Goal: Task Accomplishment & Management: Manage account settings

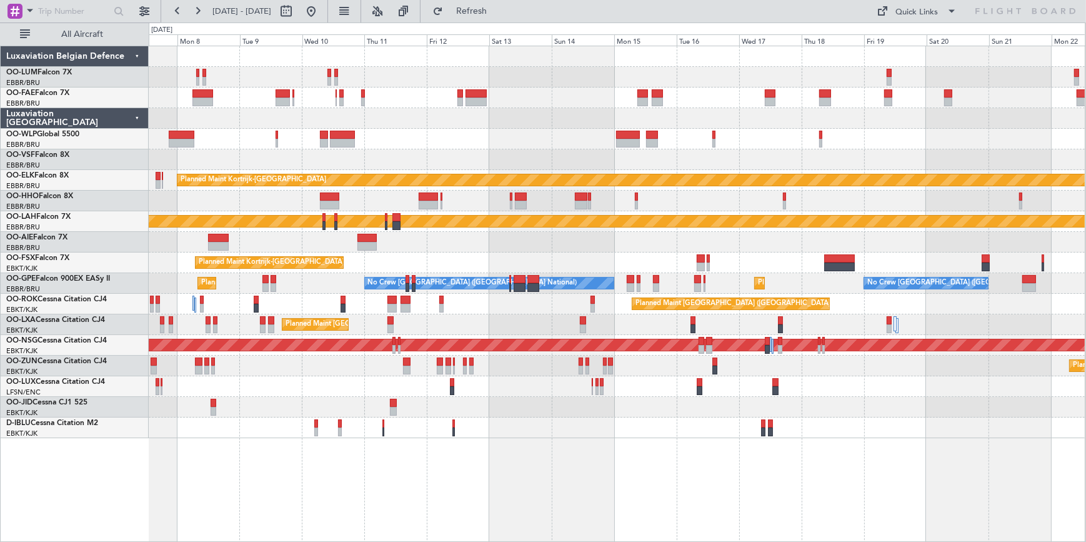
click at [4, 375] on div "Owner Melsbroek Air Base Owner [GEOGRAPHIC_DATA] Planned Maint [GEOGRAPHIC_DATA…" at bounding box center [543, 281] width 1086 height 519
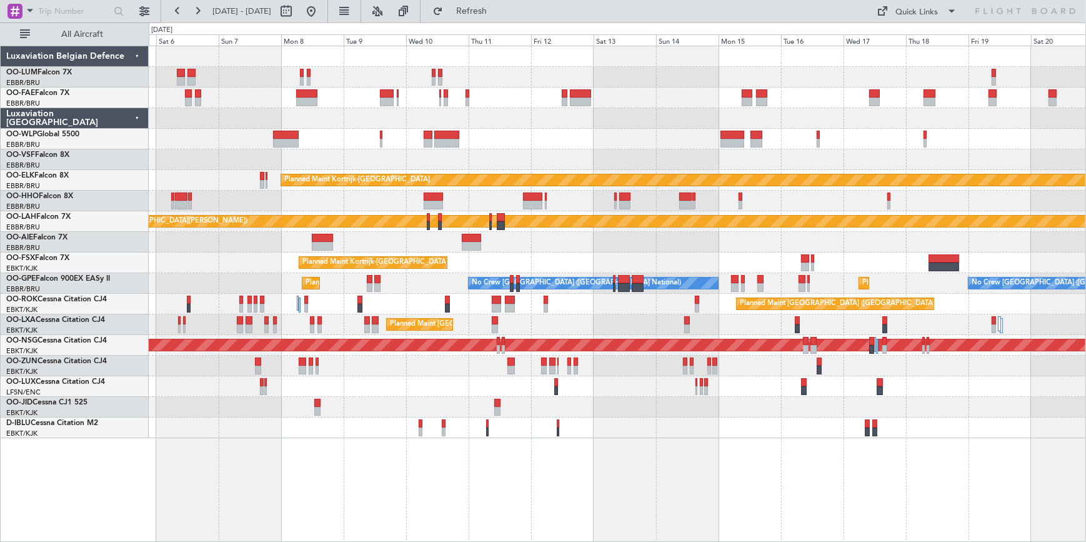
click at [458, 390] on div at bounding box center [617, 386] width 936 height 21
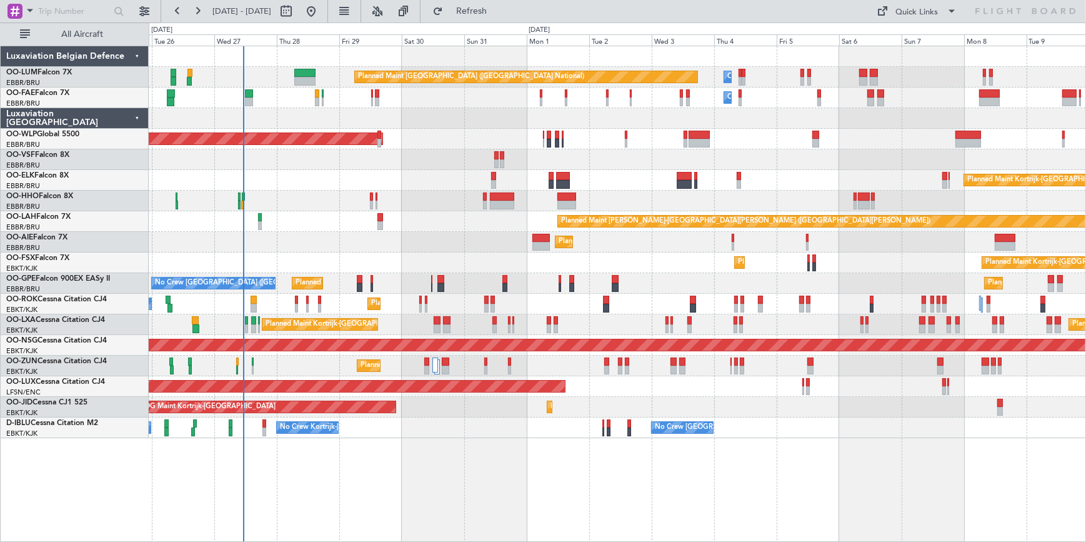
click at [1066, 155] on div at bounding box center [617, 159] width 936 height 21
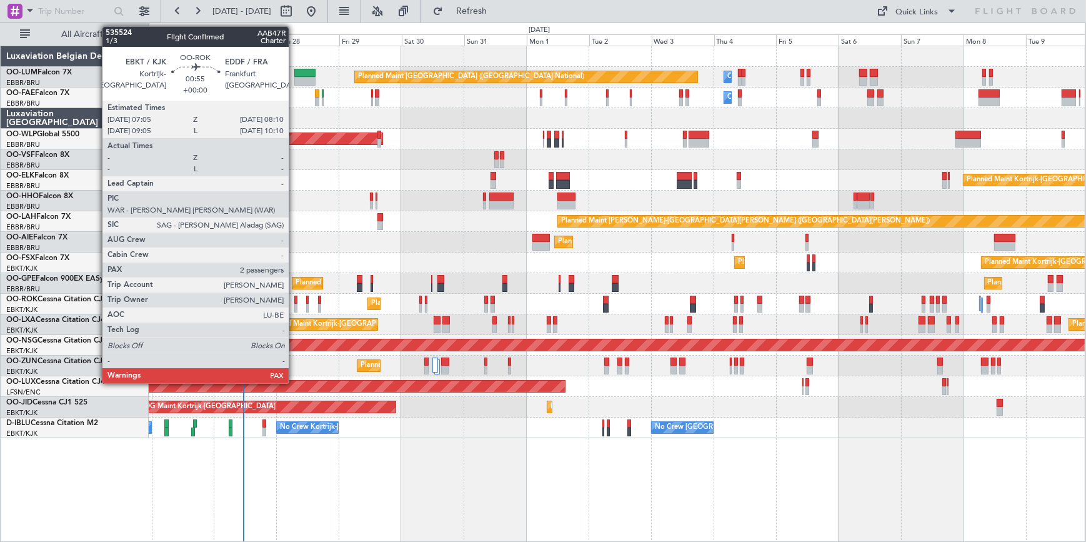
click at [294, 298] on div at bounding box center [295, 299] width 3 height 9
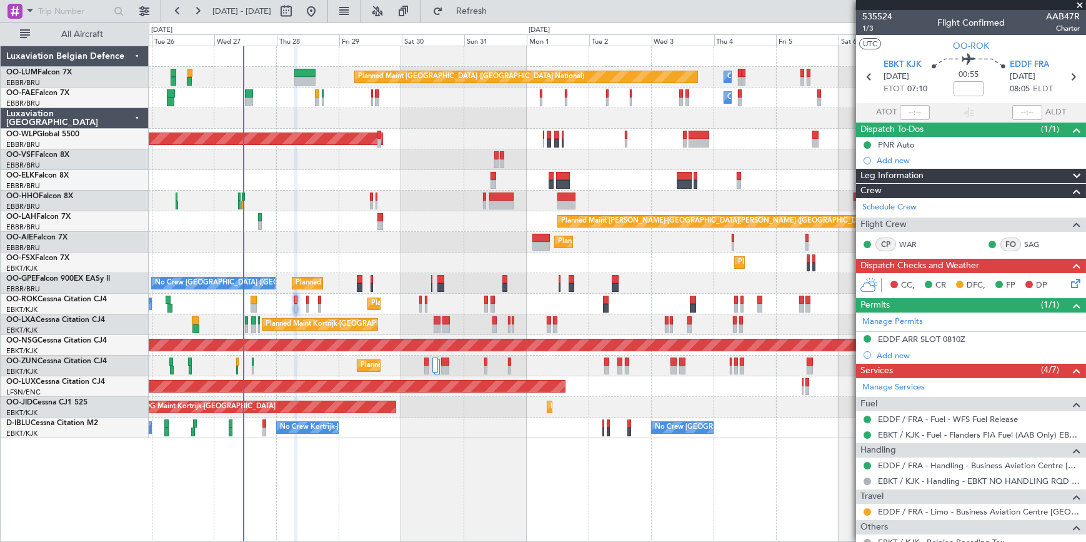
click at [1085, 6] on span at bounding box center [1079, 5] width 12 height 11
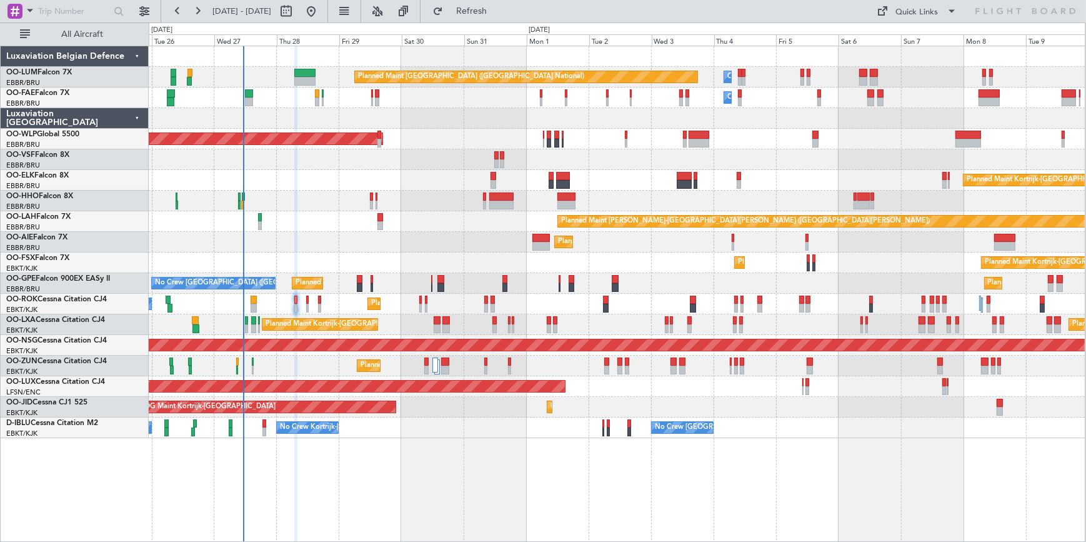
type input "0"
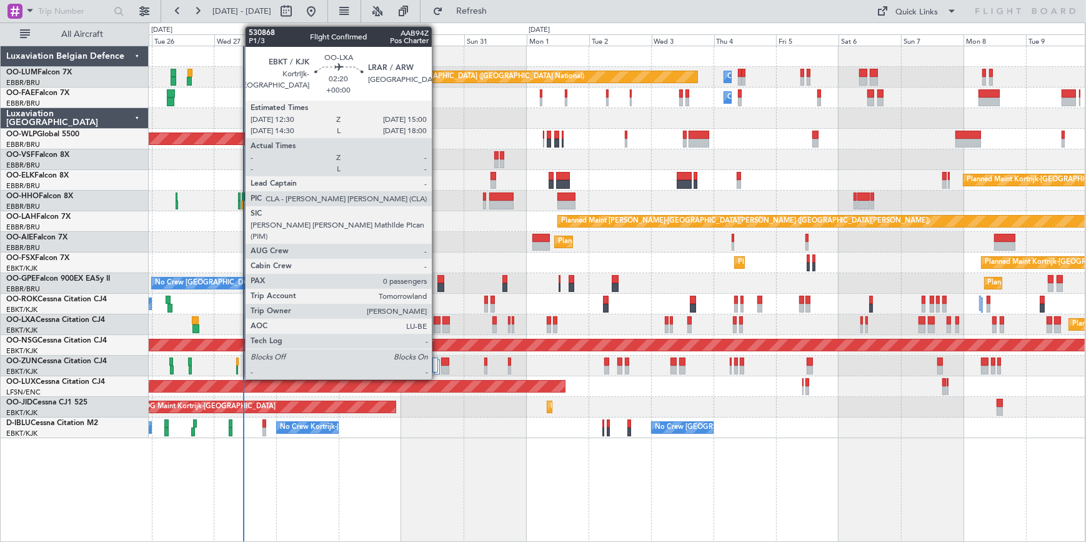
click at [437, 320] on div at bounding box center [436, 320] width 7 height 9
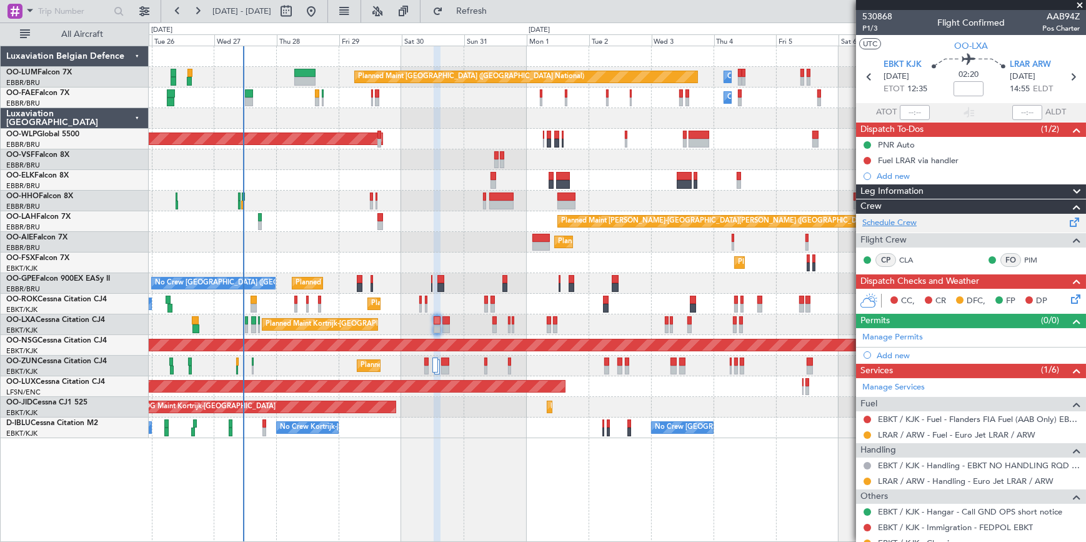
click at [902, 218] on link "Schedule Crew" at bounding box center [889, 223] width 54 height 12
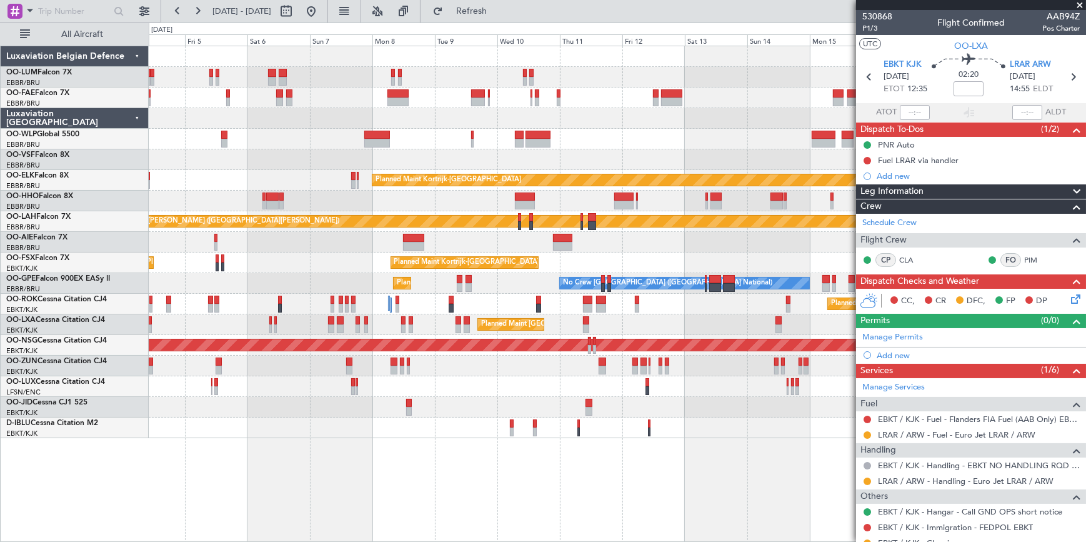
click at [112, 255] on div "Owner Melsbroek Air Base Planned Maint [GEOGRAPHIC_DATA] ([GEOGRAPHIC_DATA]) Ow…" at bounding box center [543, 281] width 1086 height 519
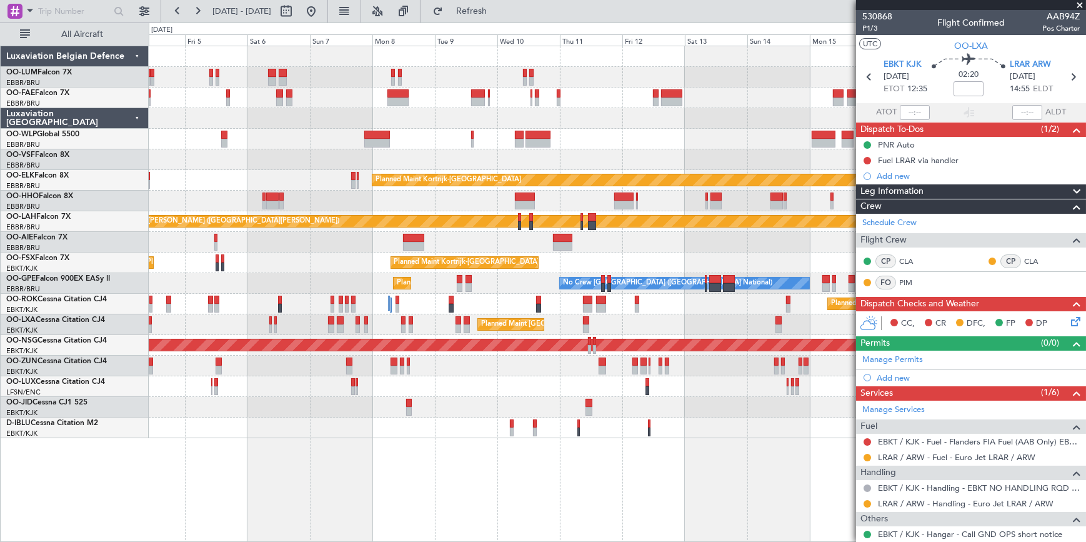
click at [1082, 4] on span at bounding box center [1079, 5] width 12 height 11
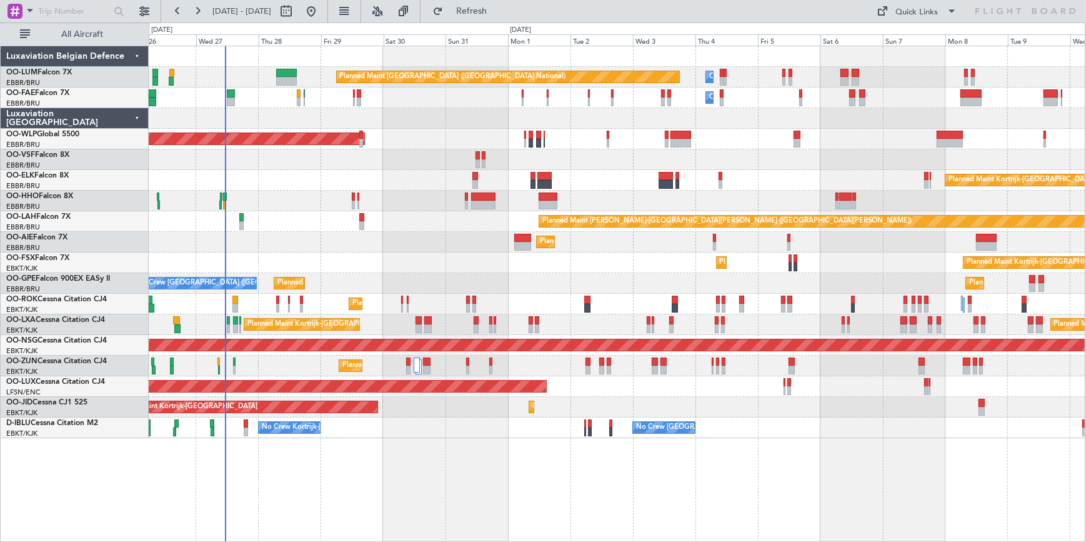
click at [910, 232] on div "Owner Melsbroek Air Base Planned Maint [GEOGRAPHIC_DATA] ([GEOGRAPHIC_DATA]) Ow…" at bounding box center [617, 242] width 936 height 392
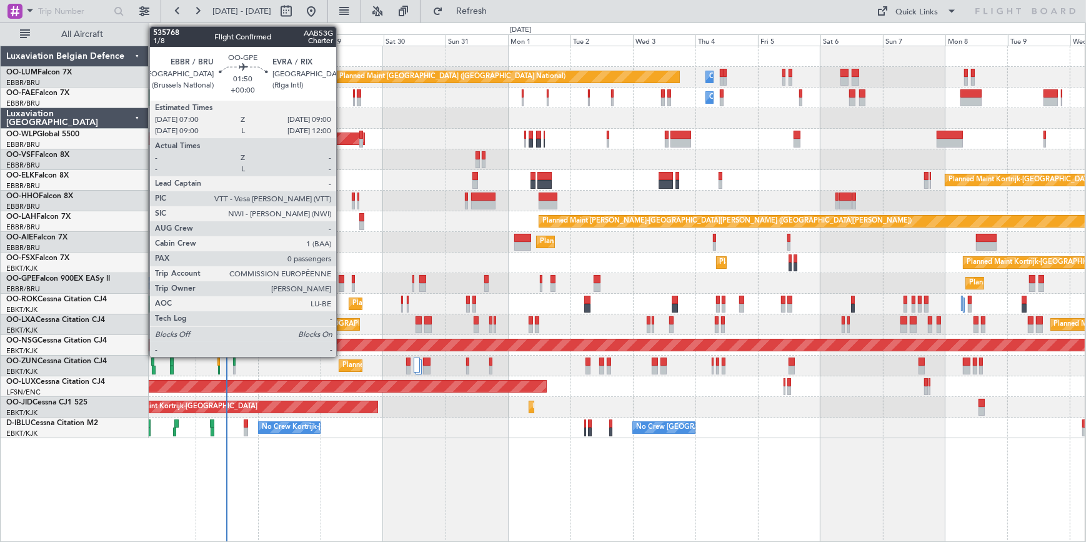
click at [342, 276] on div at bounding box center [342, 279] width 6 height 9
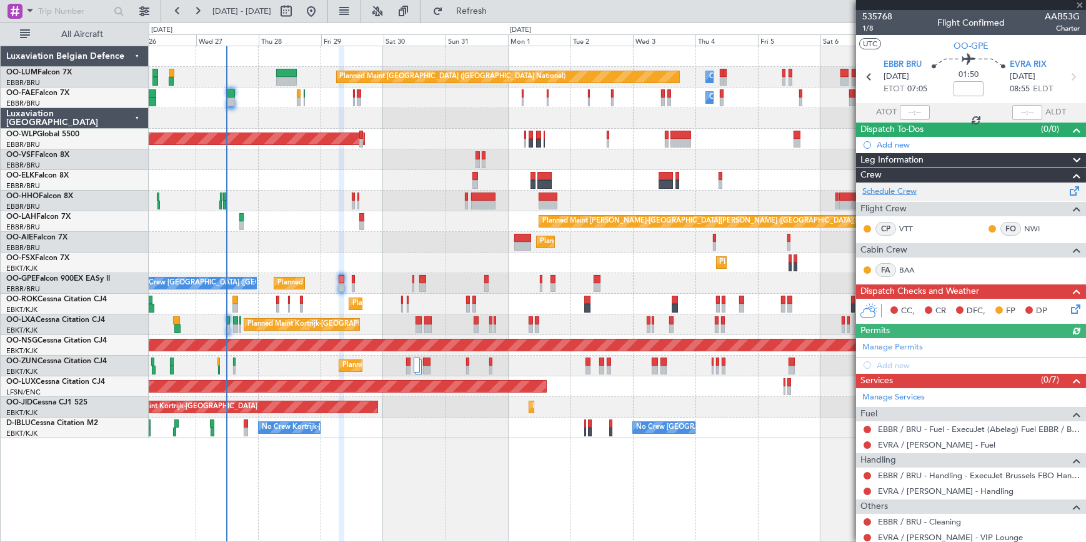
click at [884, 187] on link "Schedule Crew" at bounding box center [889, 192] width 54 height 12
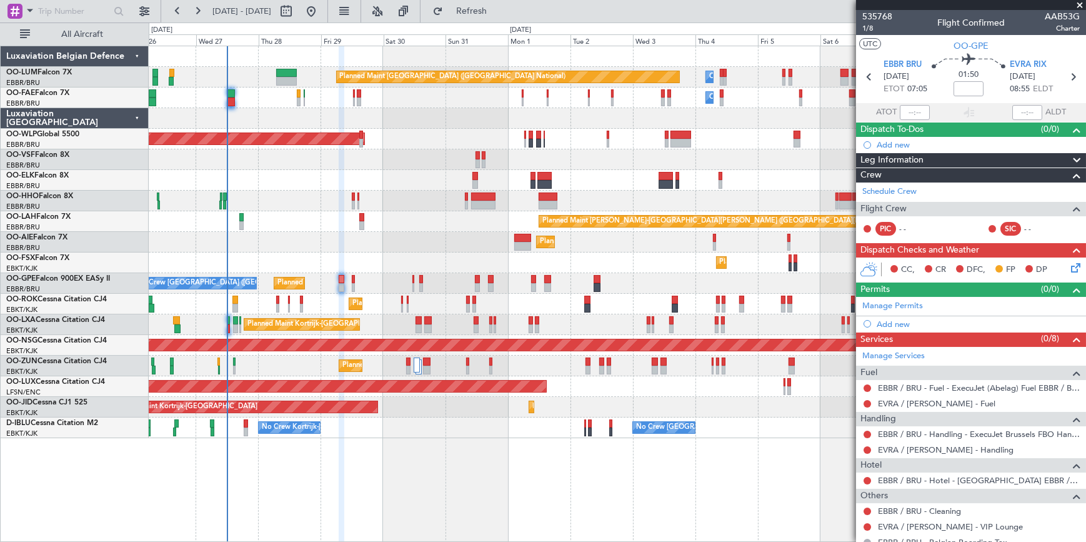
click at [1078, 4] on span at bounding box center [1079, 5] width 12 height 11
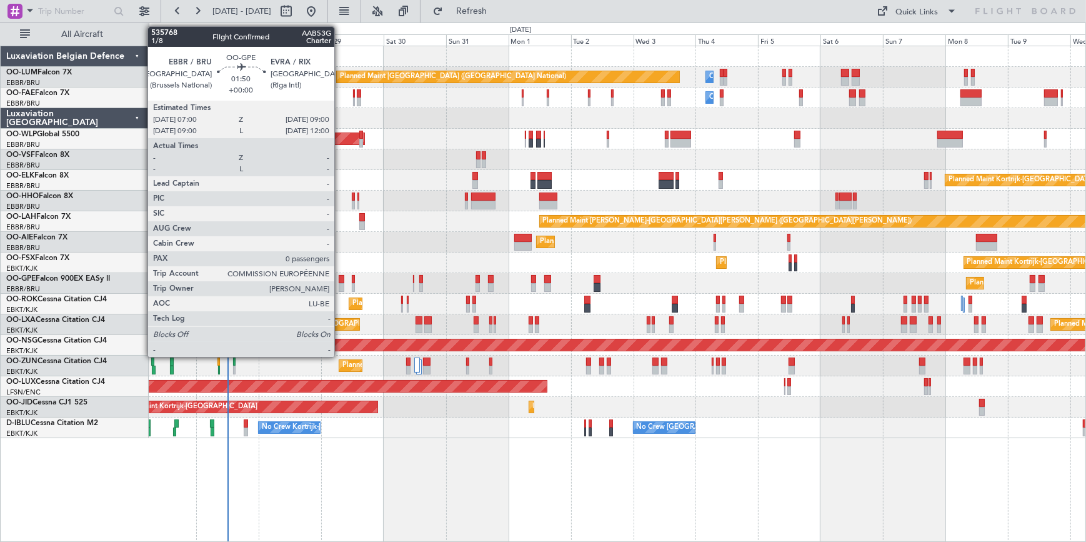
click at [340, 279] on div at bounding box center [342, 279] width 6 height 9
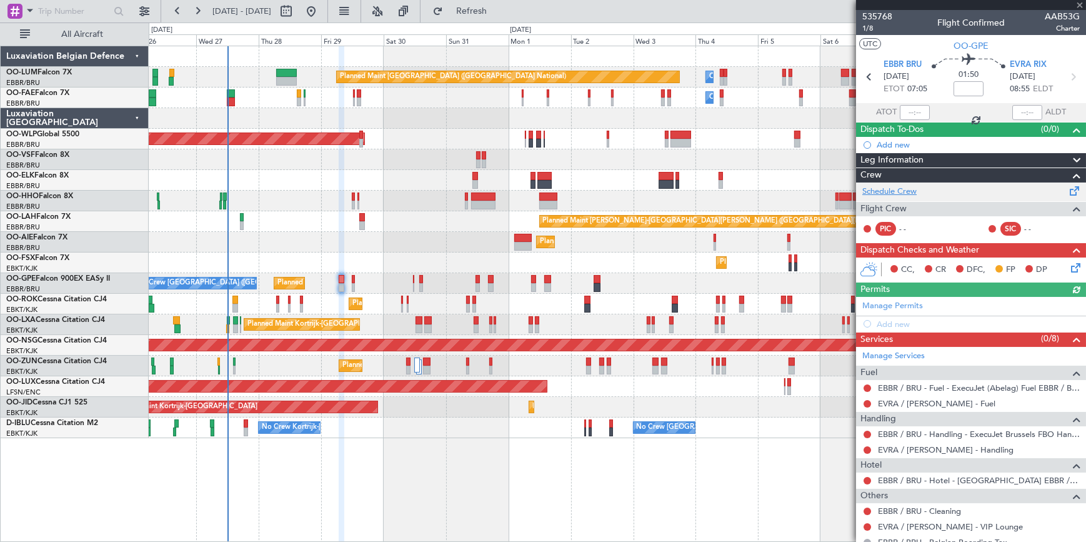
click at [899, 189] on link "Schedule Crew" at bounding box center [889, 192] width 54 height 12
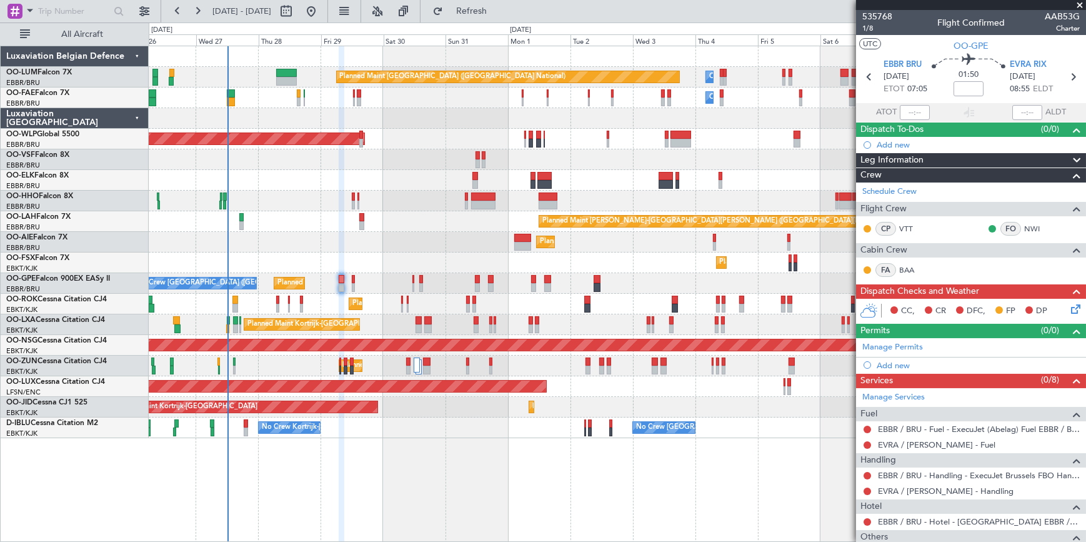
click at [1077, 2] on span at bounding box center [1079, 5] width 12 height 11
